Goal: Find contact information: Find contact information

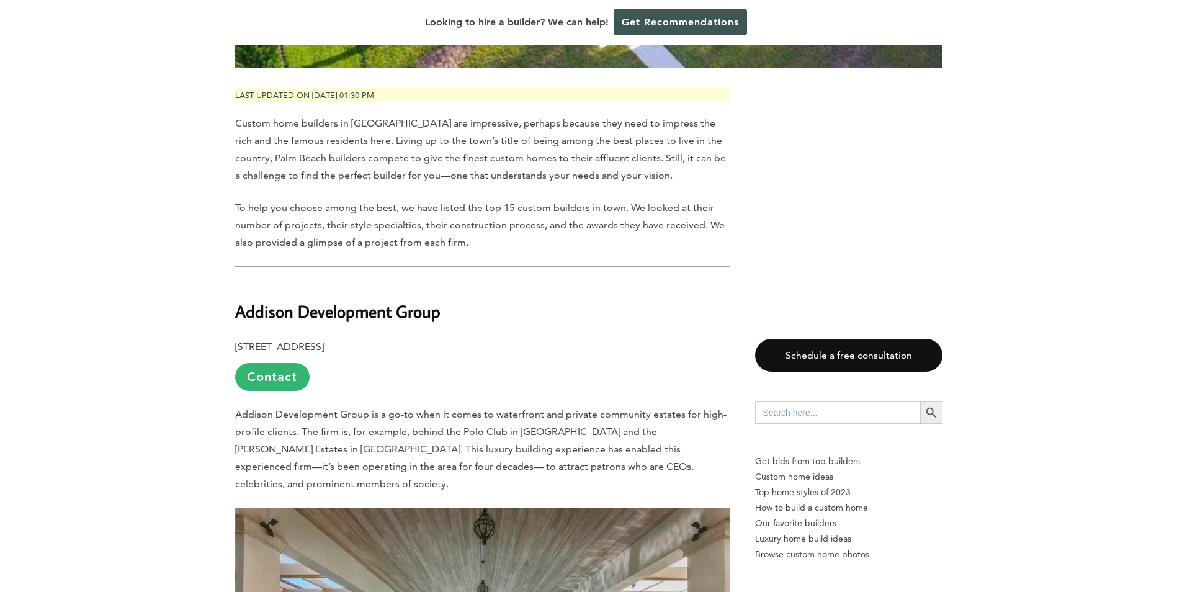
scroll to position [620, 0]
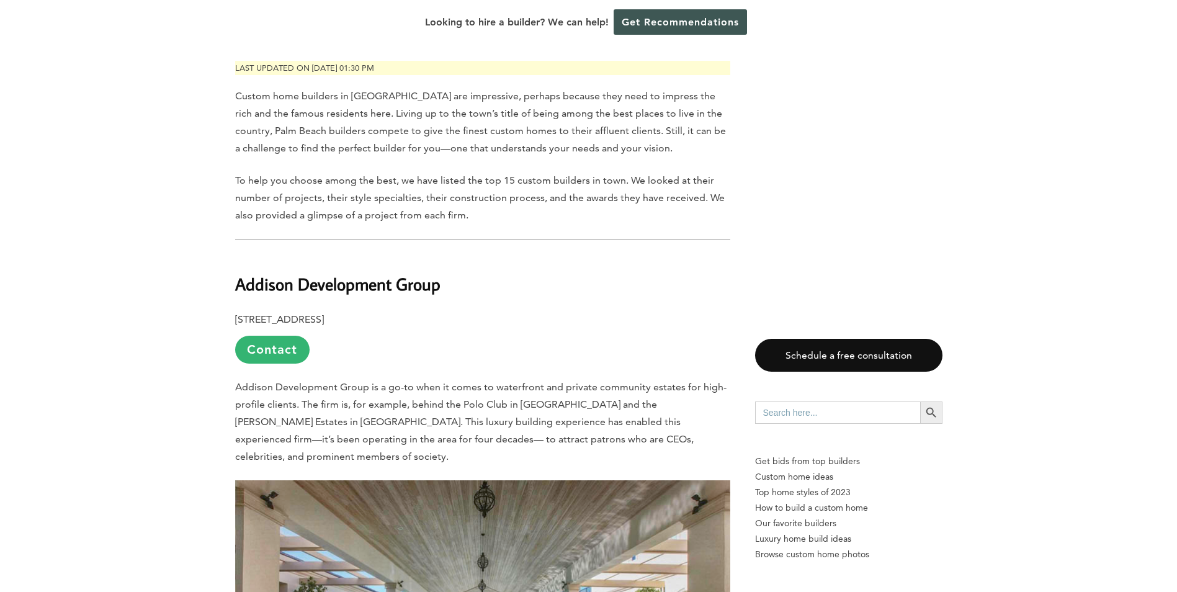
click at [282, 336] on link "Contact" at bounding box center [272, 350] width 74 height 28
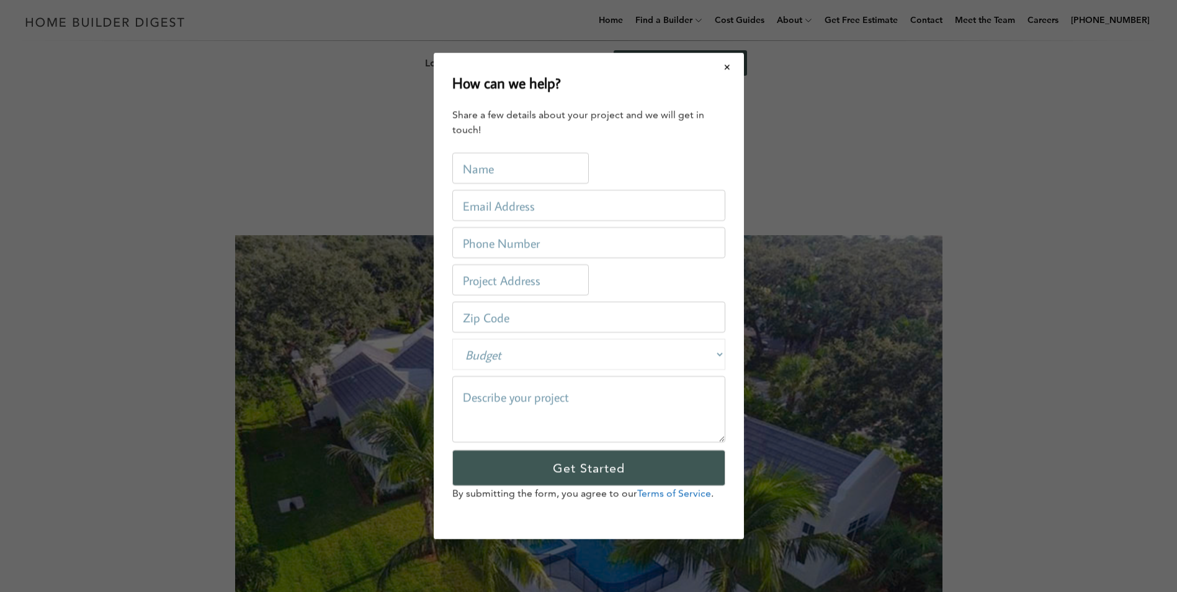
scroll to position [0, 0]
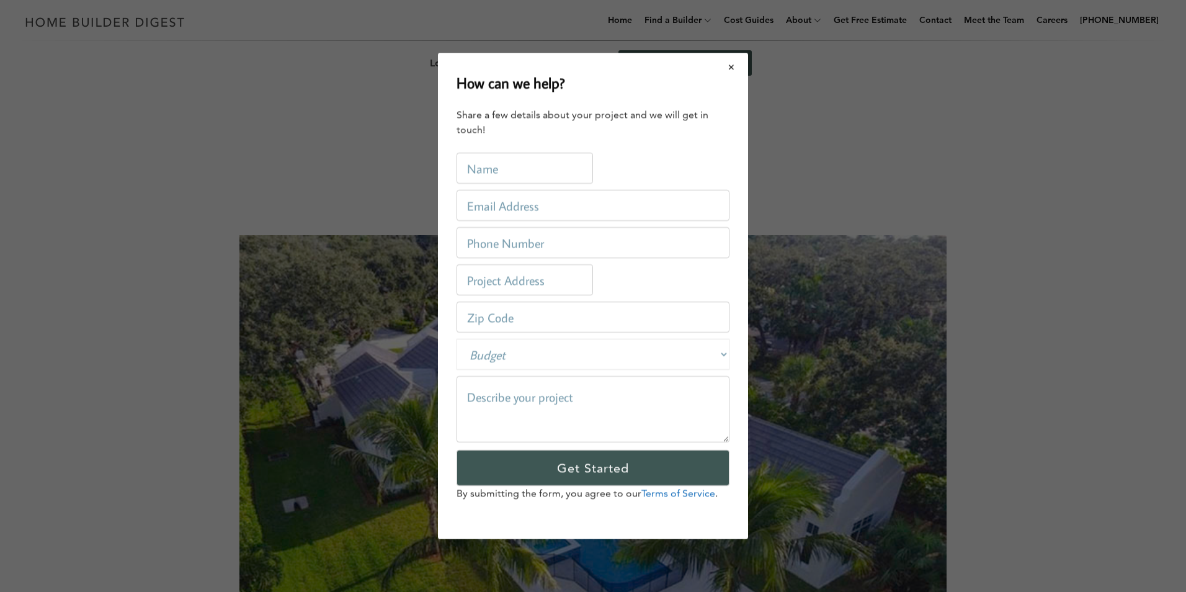
click at [730, 65] on button "Close modal" at bounding box center [731, 67] width 33 height 26
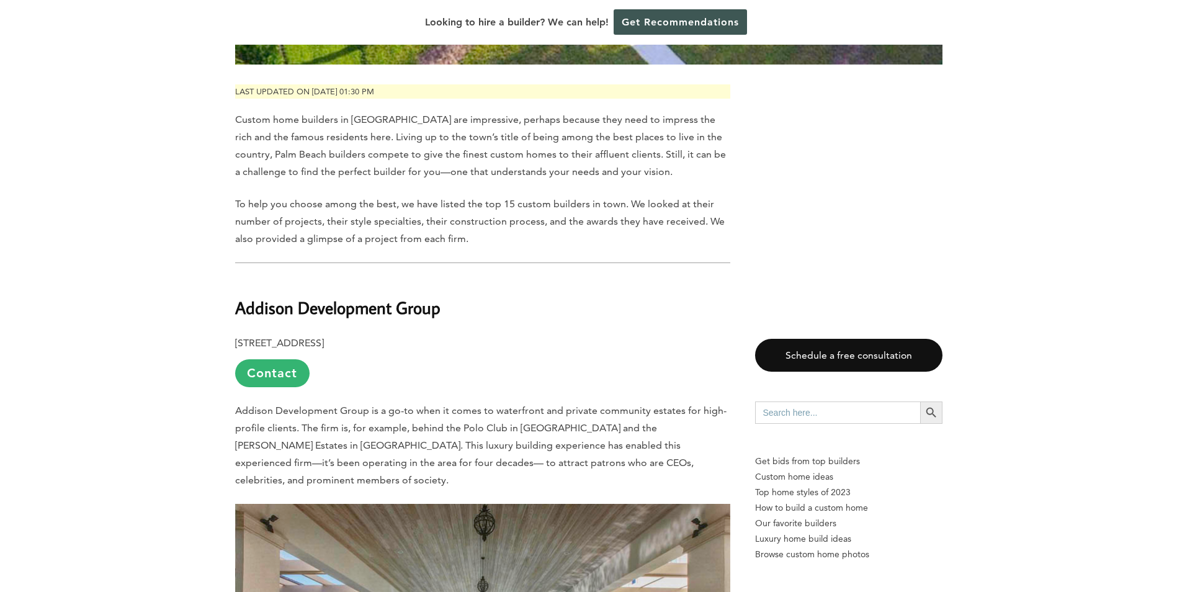
scroll to position [600, 0]
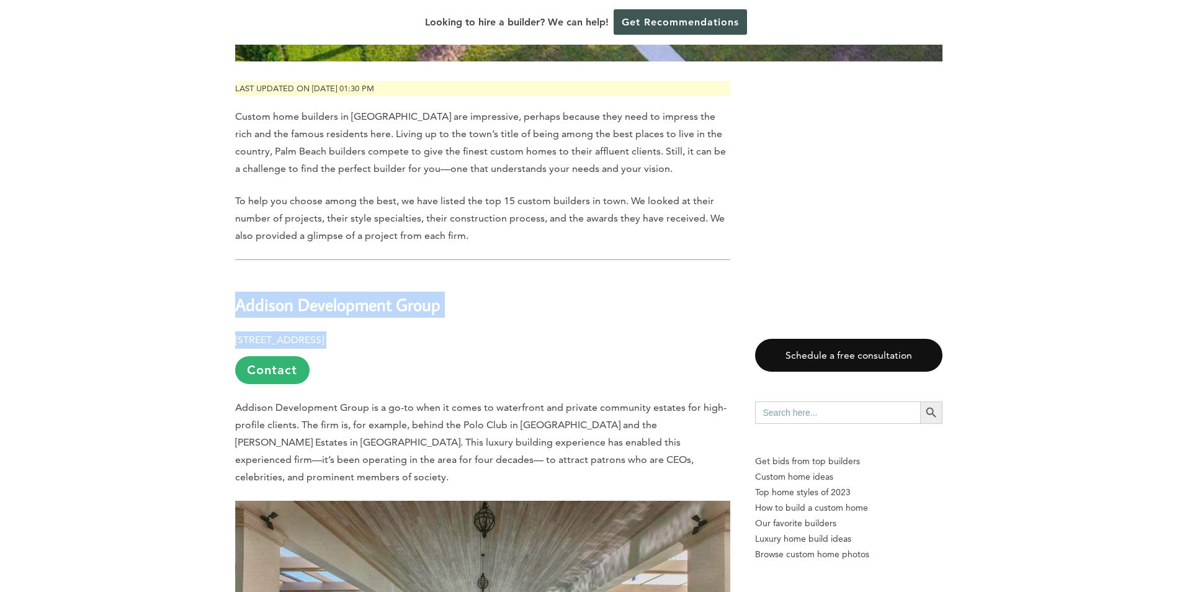
drag, startPoint x: 236, startPoint y: 271, endPoint x: 472, endPoint y: 310, distance: 239.1
drag, startPoint x: 472, startPoint y: 310, endPoint x: 396, endPoint y: 276, distance: 82.5
copy div "Addison Development Group 215 5th St. Suite #100, West Palm Beach, FL 33401"
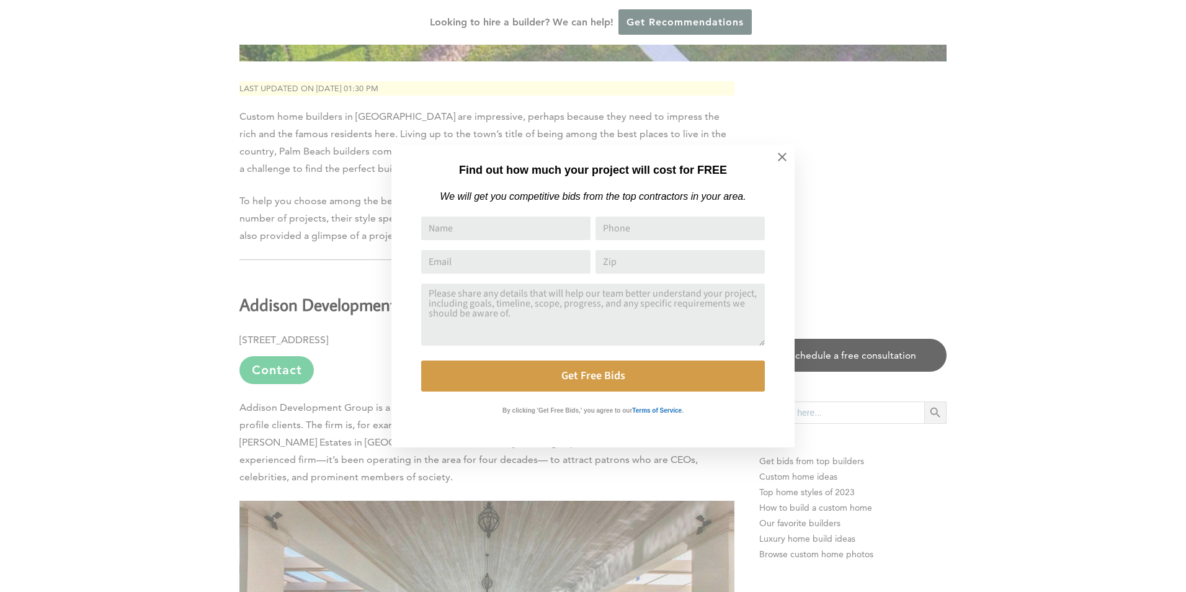
drag, startPoint x: 1001, startPoint y: 102, endPoint x: 978, endPoint y: 117, distance: 27.0
click at [1002, 102] on div "Find out how much your project will cost for FREE We will get you competitive b…" at bounding box center [593, 296] width 1186 height 592
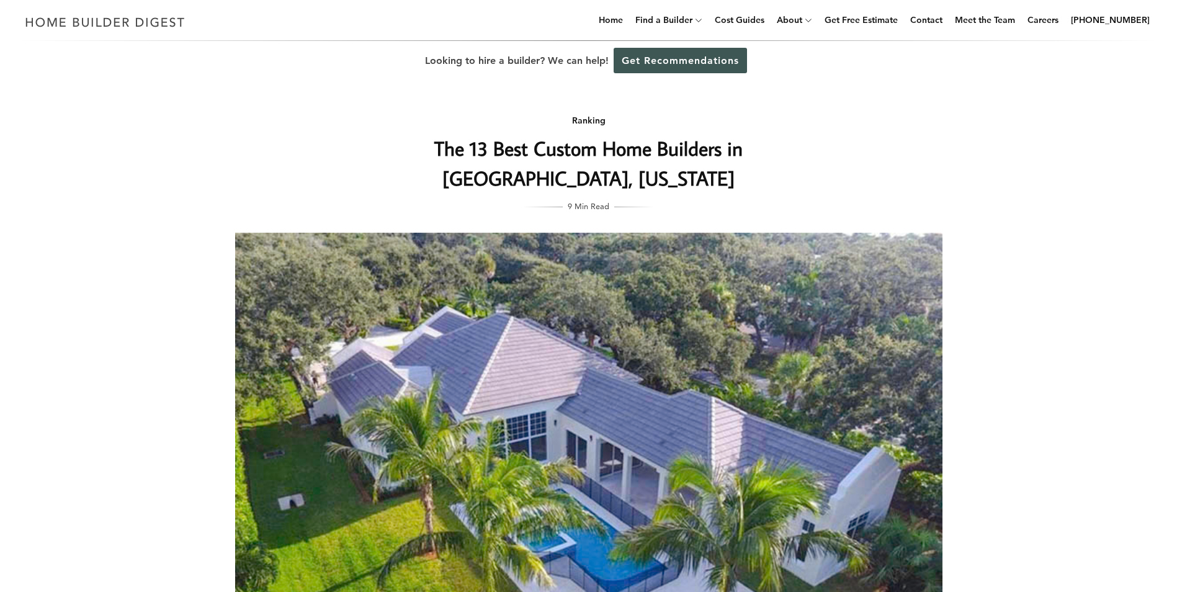
scroll to position [0, 0]
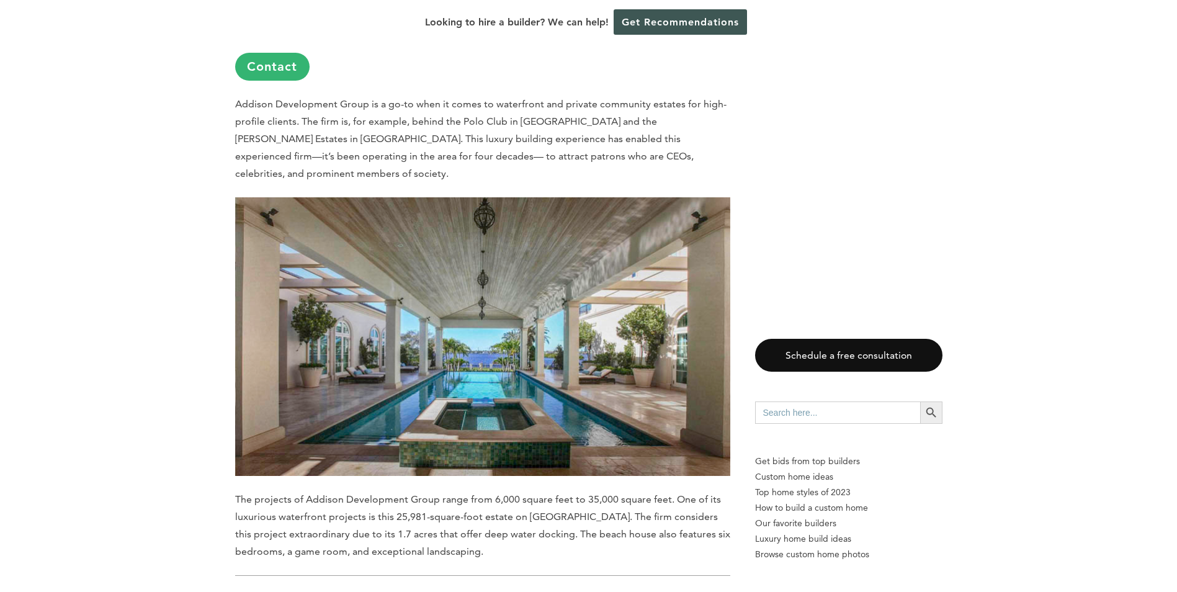
scroll to position [910, 0]
